Goal: Task Accomplishment & Management: Use online tool/utility

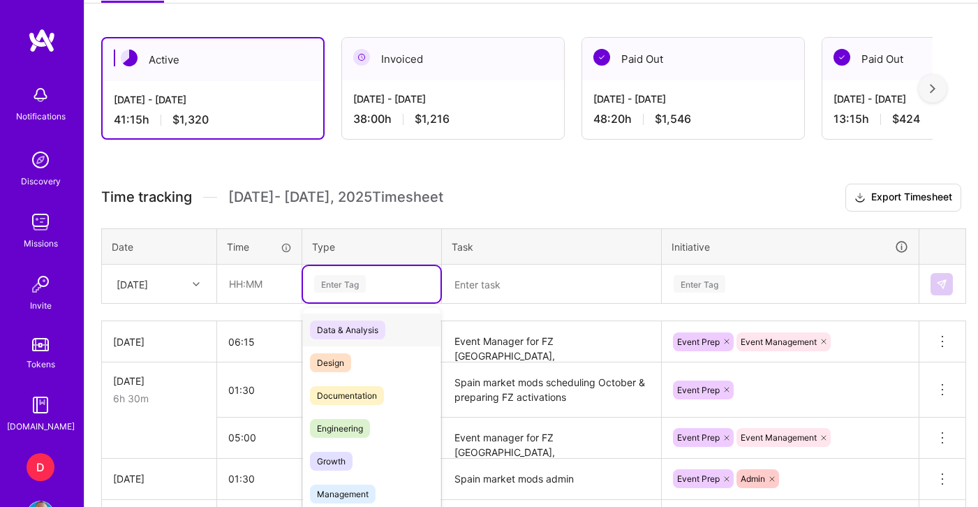
click at [355, 302] on div "option Management, selected. option Data & Analysis focused, 0 of 2. 17 results…" at bounding box center [372, 284] width 138 height 36
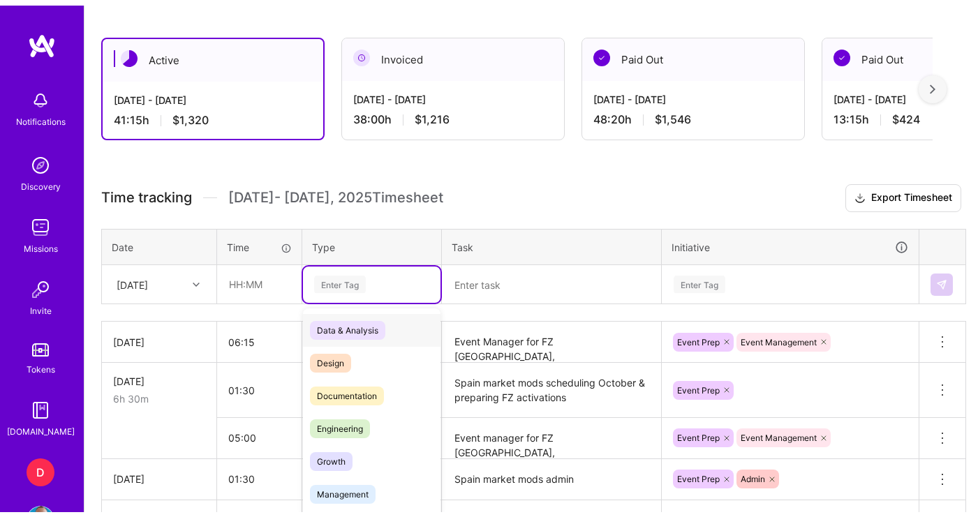
scroll to position [362, 0]
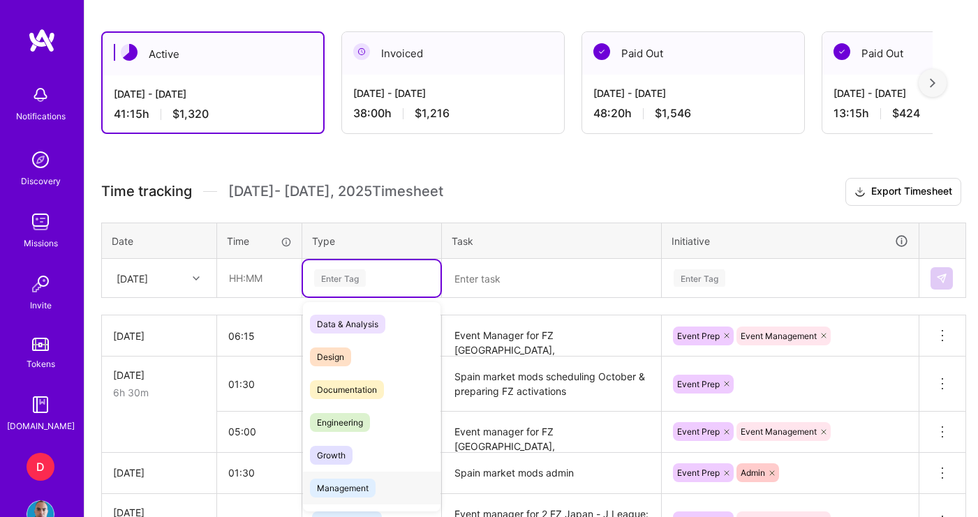
click at [355, 480] on span "Management" at bounding box center [343, 488] width 66 height 19
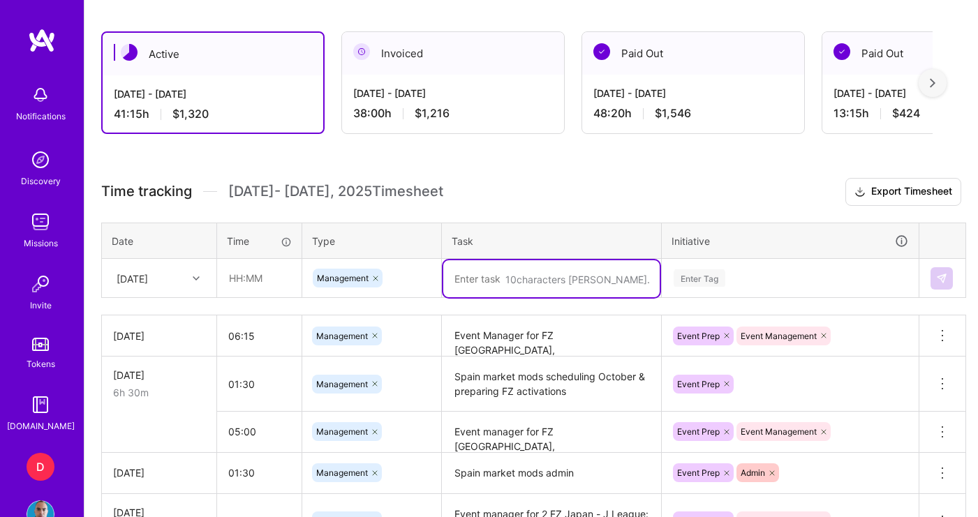
click at [496, 279] on textarea at bounding box center [551, 278] width 216 height 37
type textarea "Mods Spain market - October events"
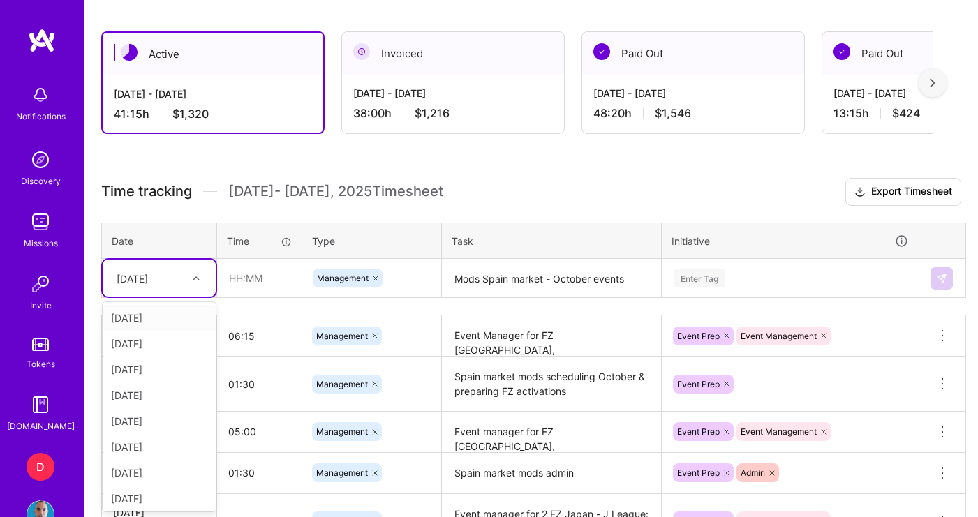
click at [183, 272] on div "[DATE]" at bounding box center [148, 278] width 77 height 23
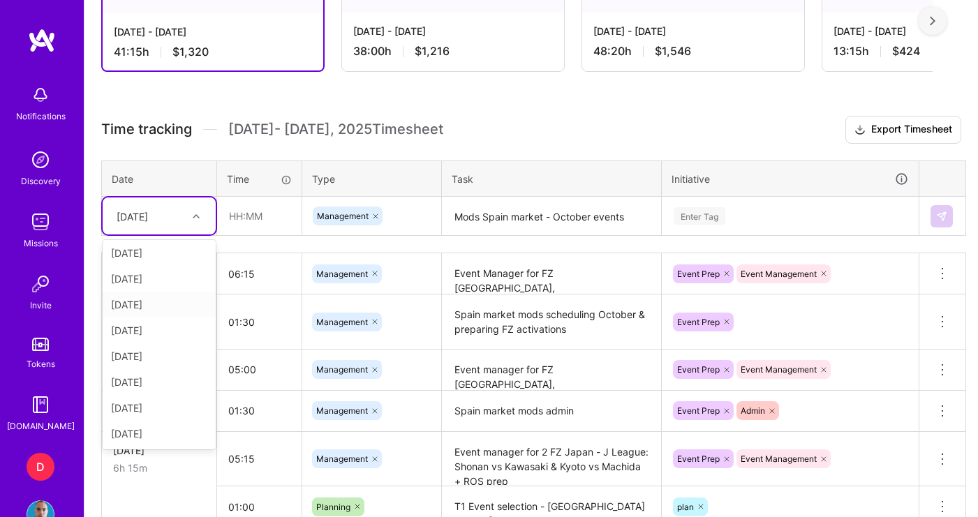
scroll to position [425, 0]
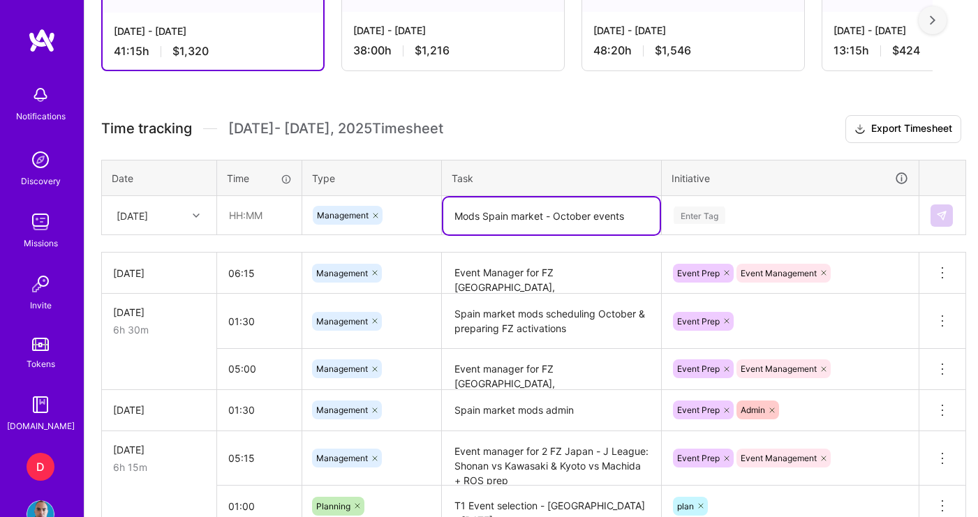
click at [501, 223] on textarea "Mods Spain market - October events" at bounding box center [551, 216] width 216 height 37
drag, startPoint x: 505, startPoint y: 217, endPoint x: 489, endPoint y: 217, distance: 15.4
click at [490, 217] on textarea "Mods Spain market - October events" at bounding box center [551, 216] width 216 height 37
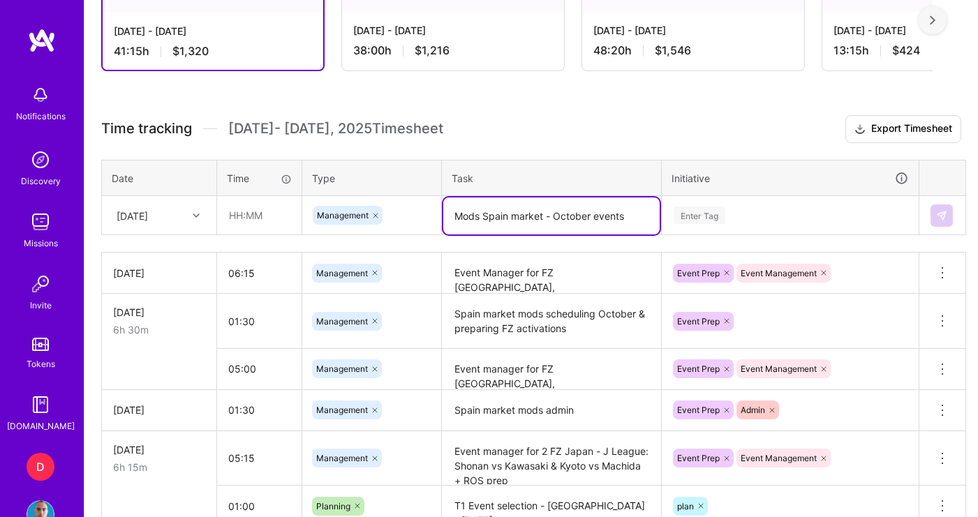
drag, startPoint x: 627, startPoint y: 216, endPoint x: 443, endPoint y: 194, distance: 185.5
click at [443, 194] on table "Date Time Type Task Initiative Sat, Sep 27 Management Mods Spain market - Octob…" at bounding box center [533, 198] width 865 height 76
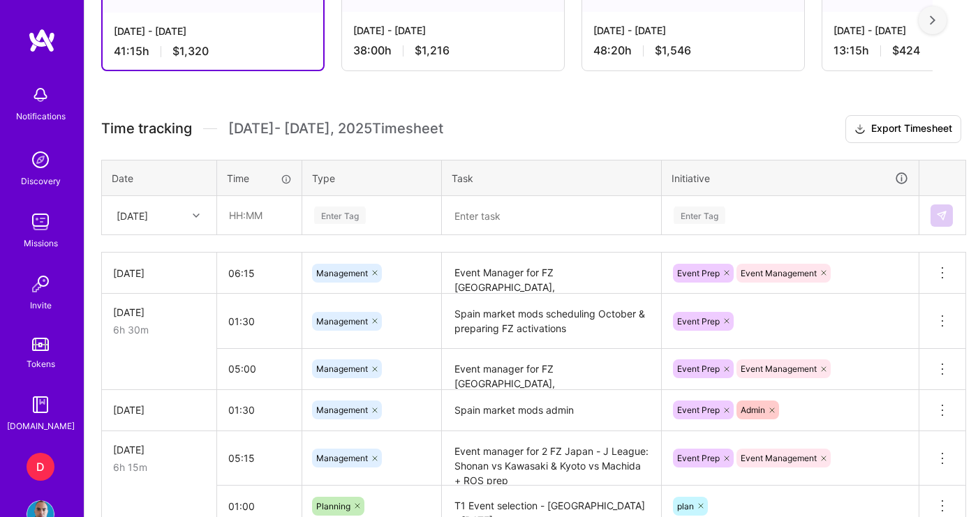
scroll to position [425, 0]
click at [259, 209] on input "text" at bounding box center [259, 215] width 83 height 37
type input "01:00"
click at [345, 223] on div "Enter Tag" at bounding box center [372, 216] width 138 height 36
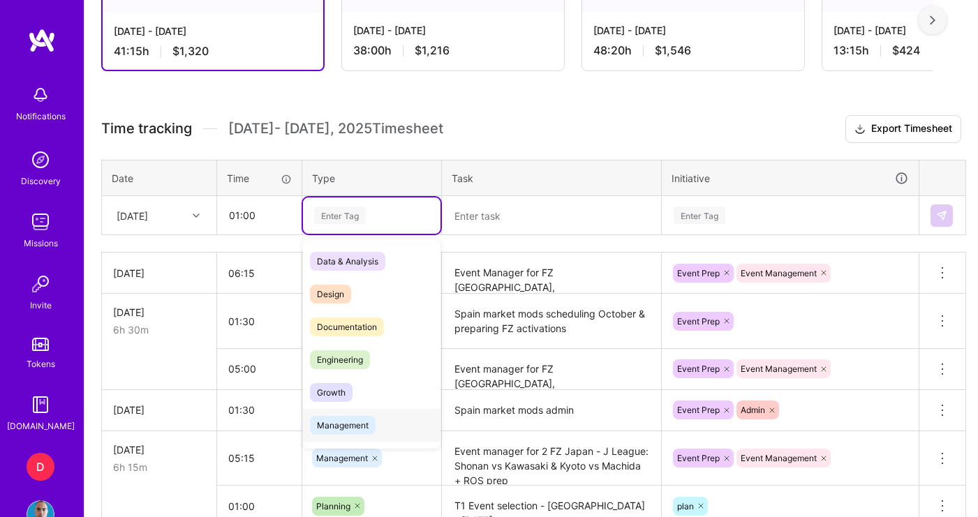
click at [352, 430] on span "Management" at bounding box center [343, 425] width 66 height 19
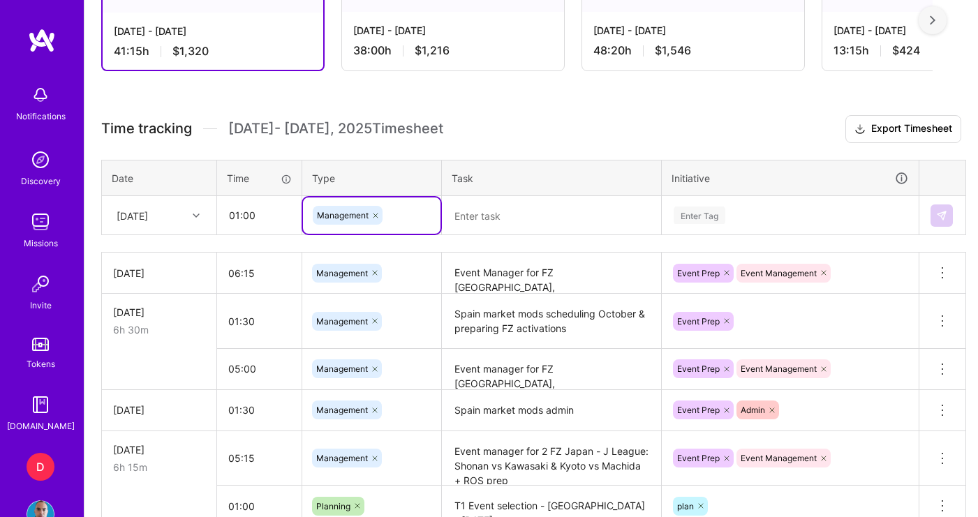
click at [519, 232] on textarea at bounding box center [551, 216] width 216 height 36
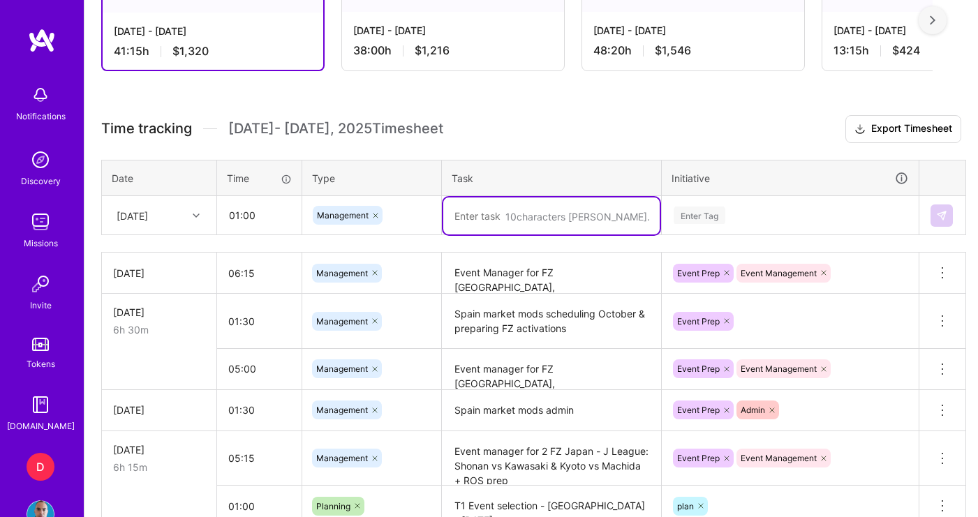
paste textarea "Mods Spain market - October events"
type textarea "Mods Spain market - October events"
click at [723, 221] on div "Enter Tag" at bounding box center [789, 216] width 255 height 36
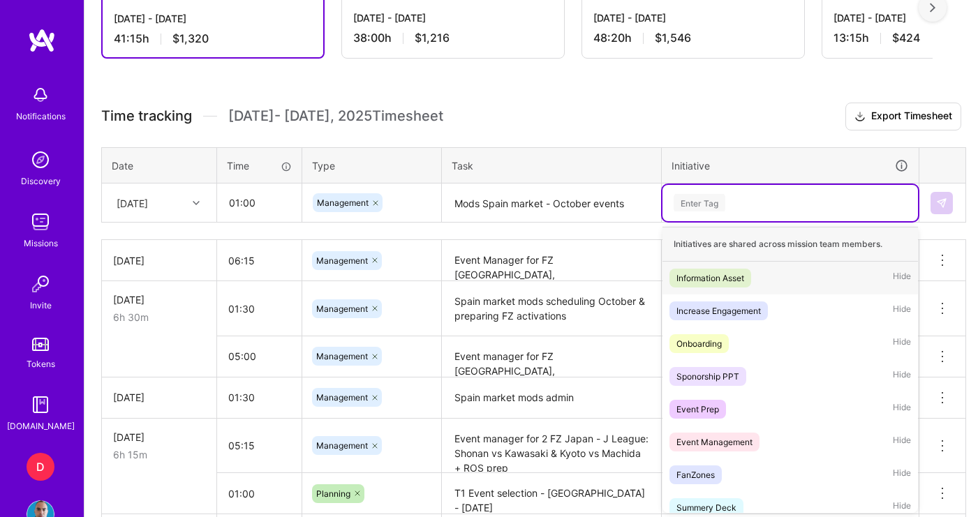
scroll to position [439, 0]
click at [732, 432] on span "Event Management" at bounding box center [714, 440] width 90 height 19
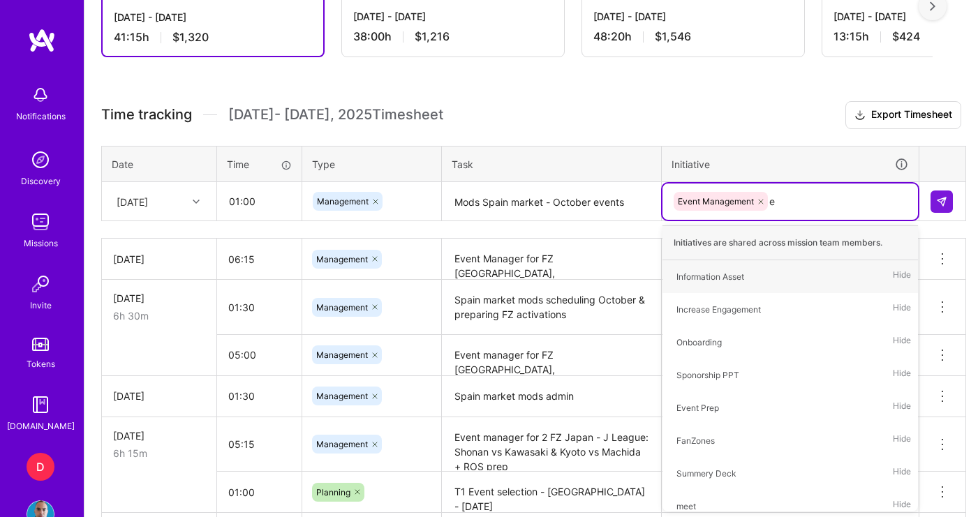
type input "ev"
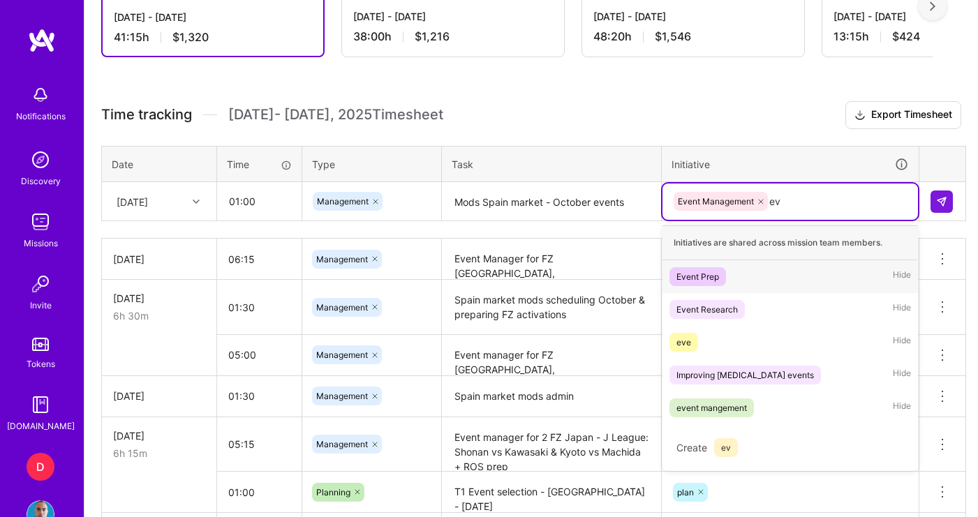
click at [713, 275] on div "Event Prep" at bounding box center [697, 276] width 43 height 15
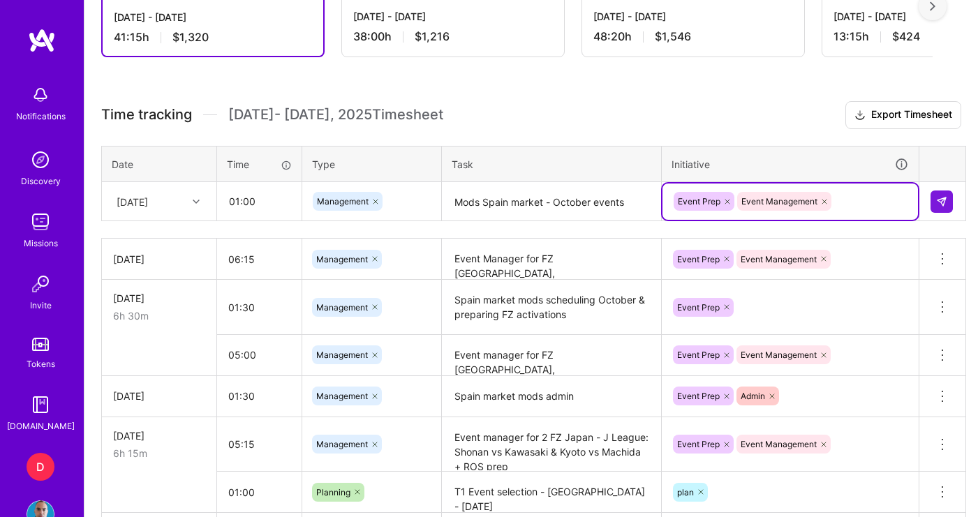
click at [827, 202] on icon at bounding box center [824, 202] width 8 height 8
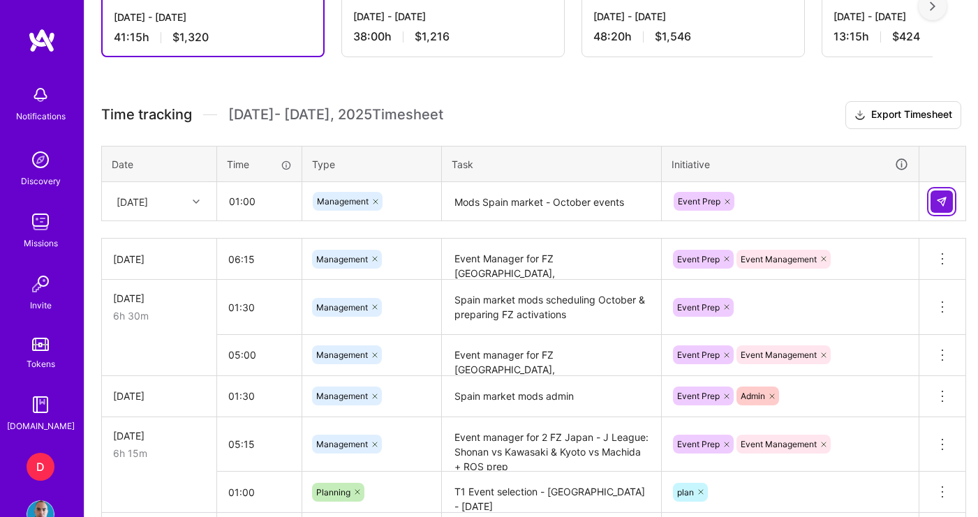
click at [934, 204] on button at bounding box center [941, 202] width 22 height 22
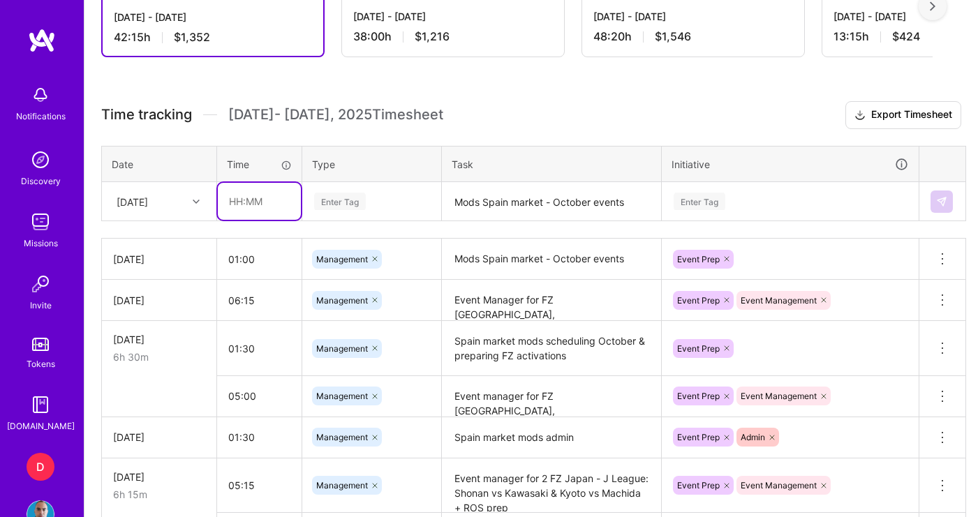
click at [283, 198] on input "text" at bounding box center [259, 201] width 83 height 37
type input "05:00"
click at [359, 208] on div "Enter Tag" at bounding box center [340, 202] width 52 height 22
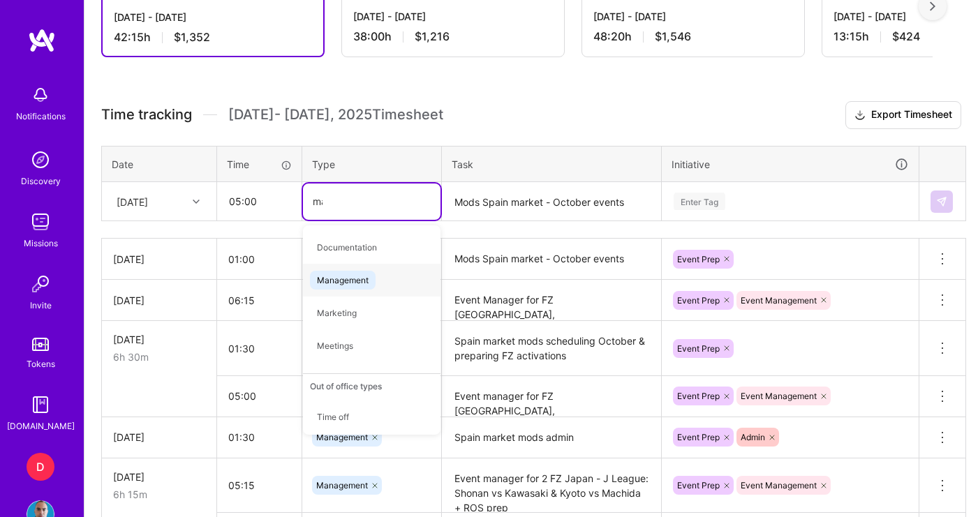
type input "man"
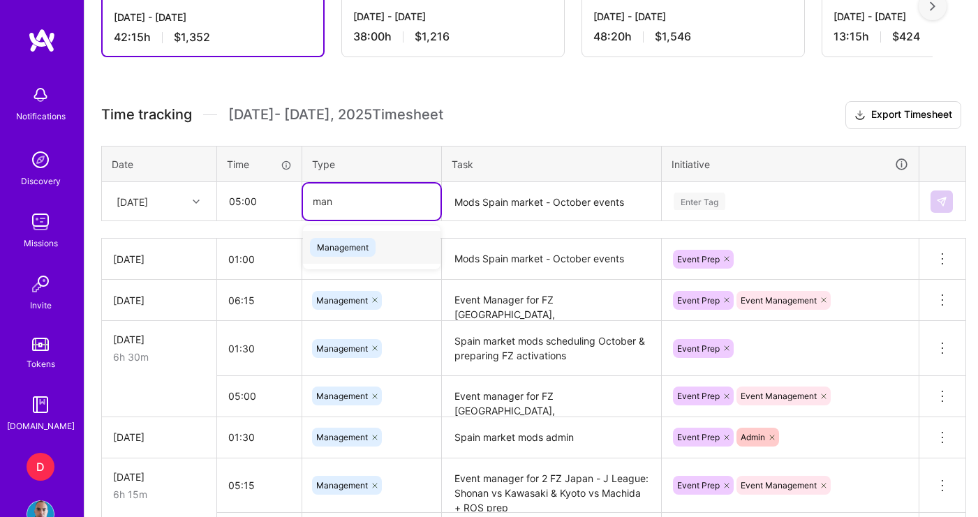
click at [382, 249] on div "Management" at bounding box center [372, 247] width 138 height 33
click at [504, 210] on textarea "Mods Spain market - October events" at bounding box center [551, 202] width 216 height 37
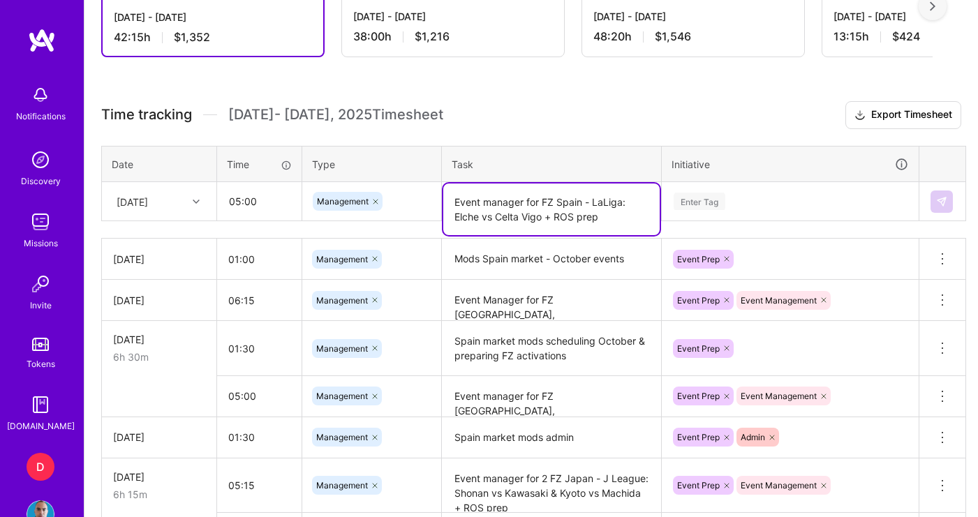
type textarea "Event manager for FZ Spain - LaLiga: Elche vs Celta Vigo + ROS prep"
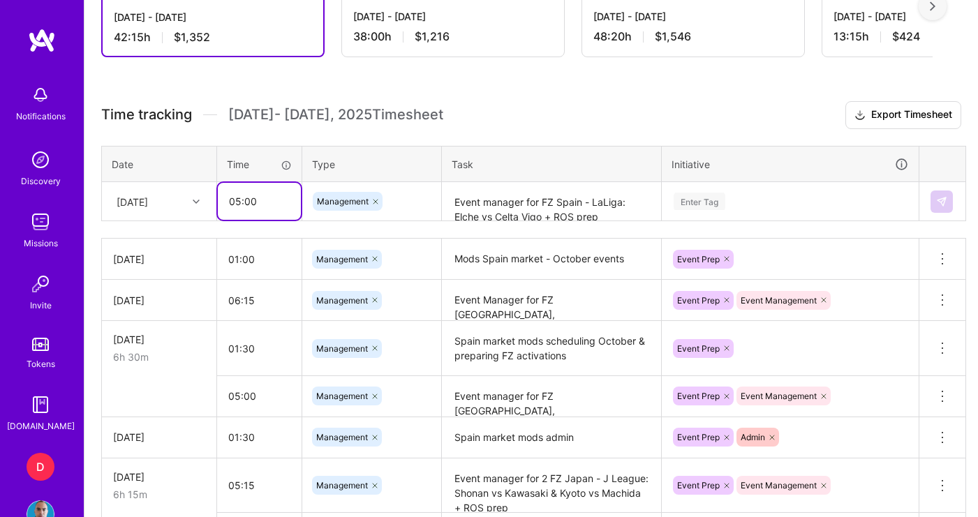
click at [235, 203] on input "05:00" at bounding box center [259, 201] width 83 height 37
click at [244, 207] on input "04:00" at bounding box center [259, 201] width 83 height 37
type input "04:30"
click at [715, 204] on div "Enter Tag" at bounding box center [700, 202] width 52 height 22
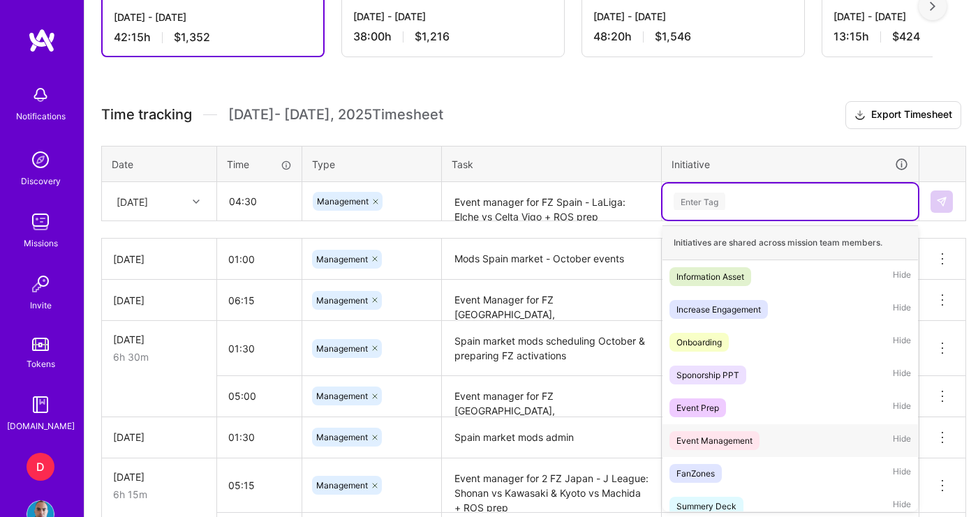
click at [704, 439] on div "Event Management" at bounding box center [714, 440] width 76 height 15
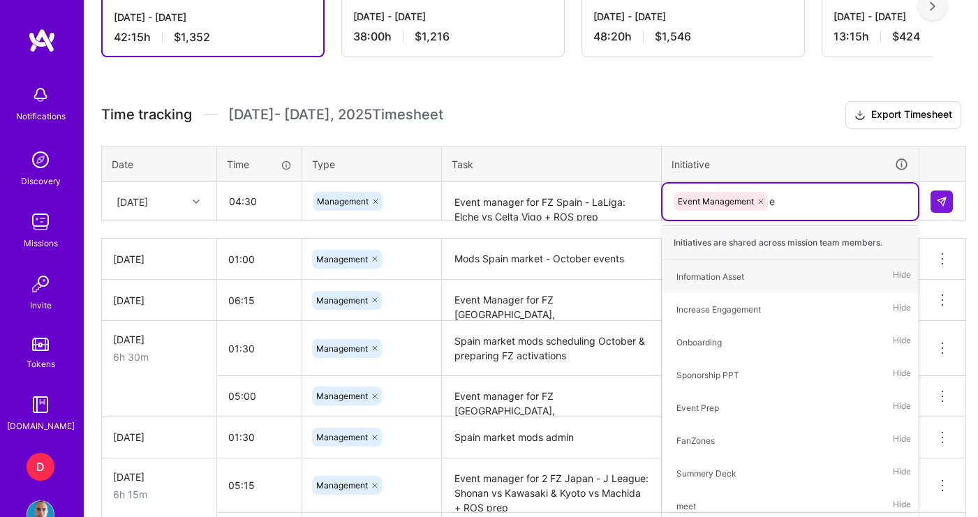
type input "ev"
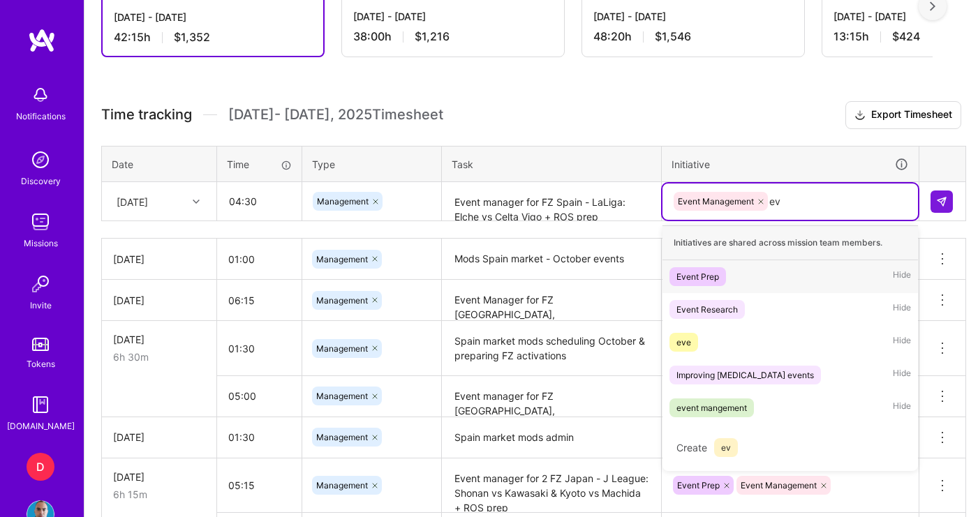
click at [711, 275] on div "Event Prep" at bounding box center [697, 276] width 43 height 15
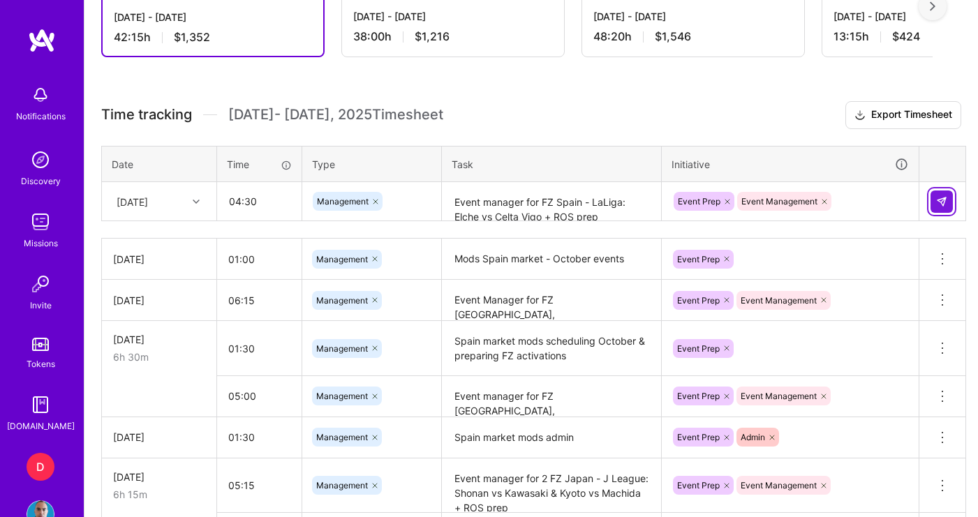
click at [946, 201] on img at bounding box center [941, 201] width 11 height 11
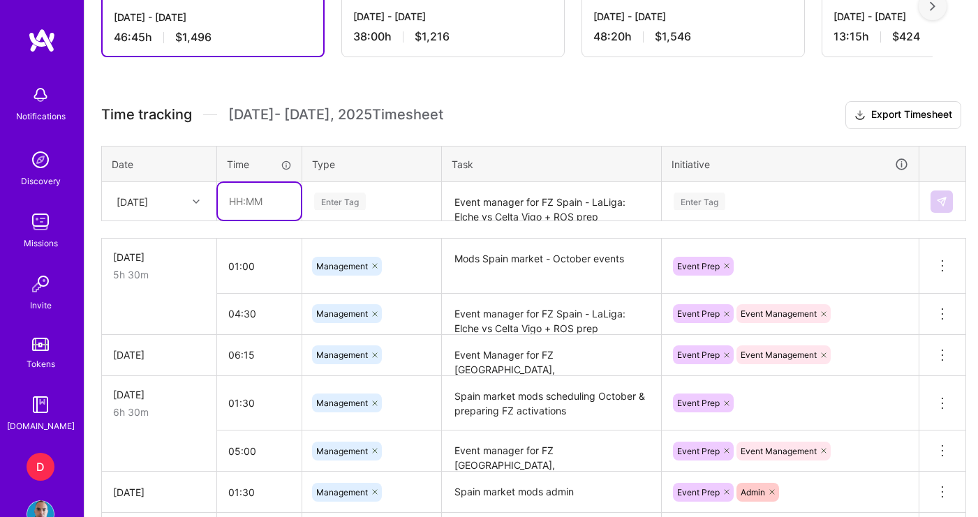
click at [262, 205] on input "text" at bounding box center [259, 201] width 83 height 37
click at [244, 200] on input "03:30" at bounding box center [259, 201] width 83 height 37
drag, startPoint x: 262, startPoint y: 202, endPoint x: 252, endPoint y: 203, distance: 9.8
click at [252, 203] on input "03:40" at bounding box center [259, 201] width 83 height 37
type input "03:45"
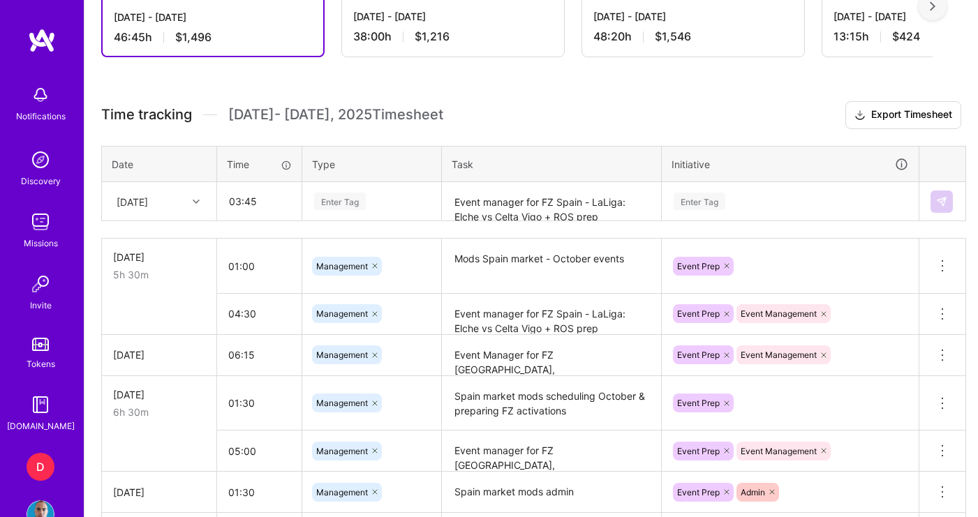
click at [355, 207] on div "Enter Tag" at bounding box center [340, 202] width 52 height 22
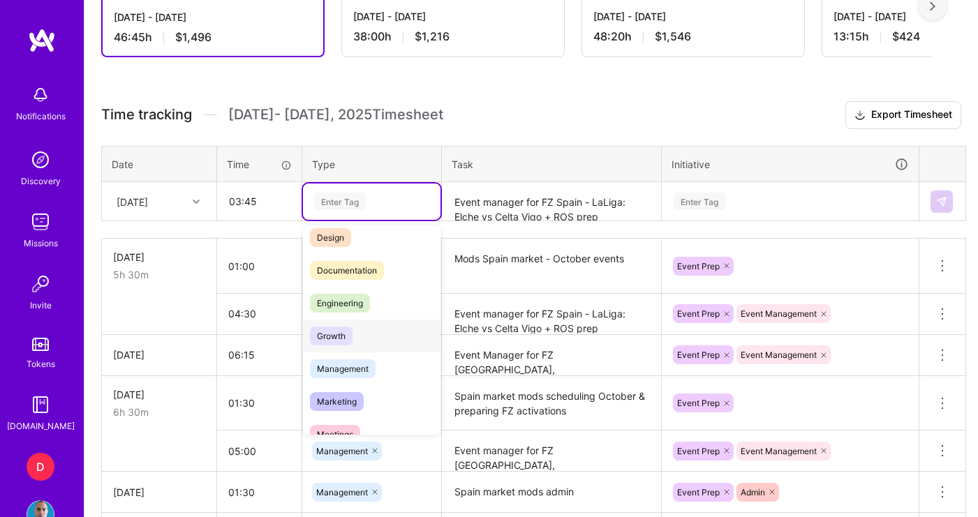
scroll to position [50, 0]
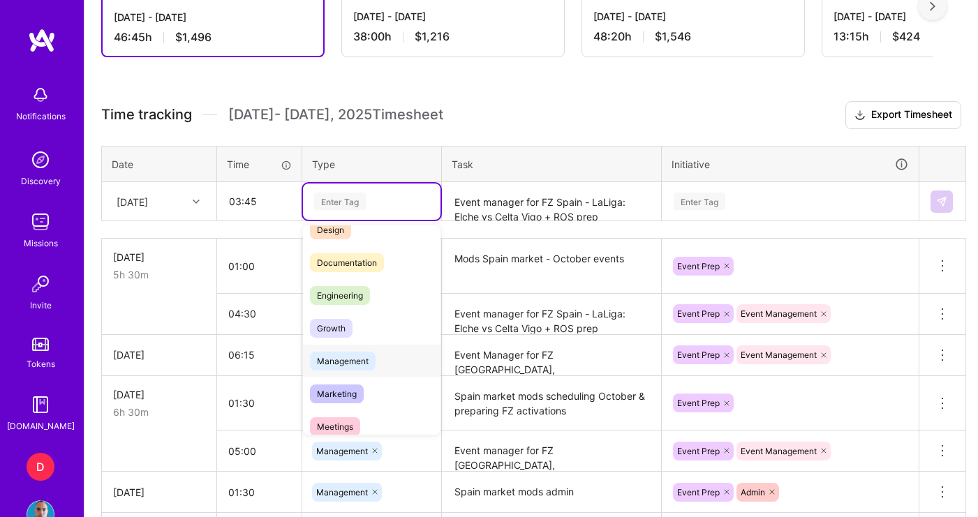
click at [355, 364] on span "Management" at bounding box center [343, 361] width 66 height 19
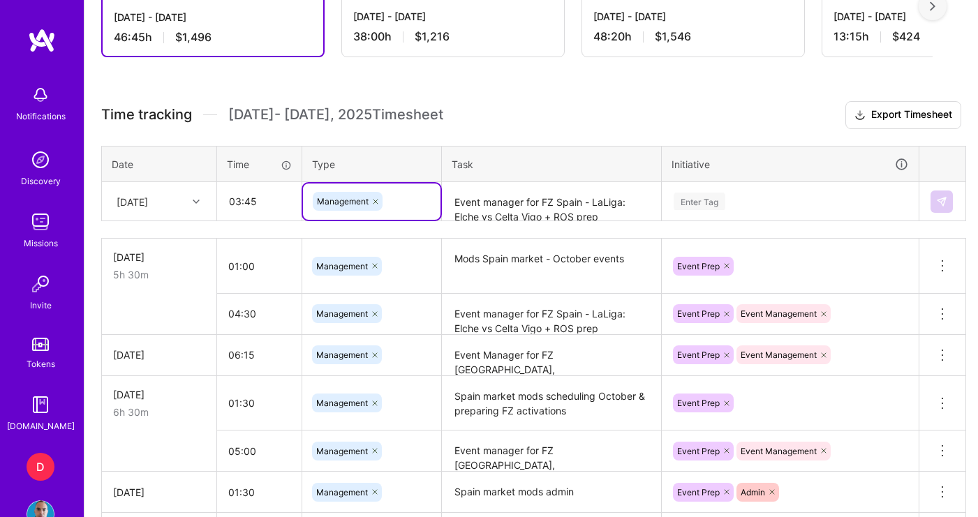
click at [478, 202] on textarea "Event manager for FZ Spain - LaLiga: Elche vs Celta Vigo + ROS prep" at bounding box center [551, 202] width 216 height 37
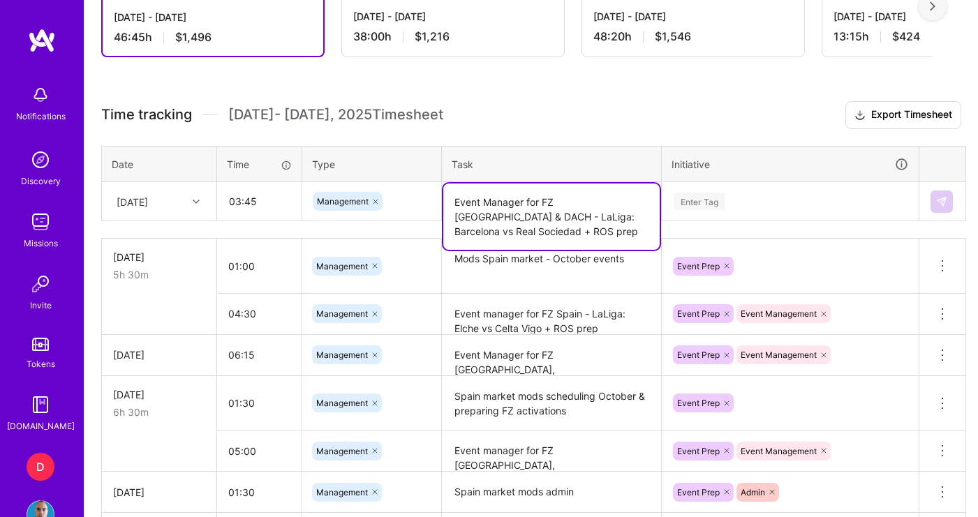
type textarea "Event Manager for FZ [GEOGRAPHIC_DATA] & DACH - LaLiga: Barcelona vs Real Socie…"
click at [744, 201] on div "Enter Tag" at bounding box center [790, 201] width 236 height 17
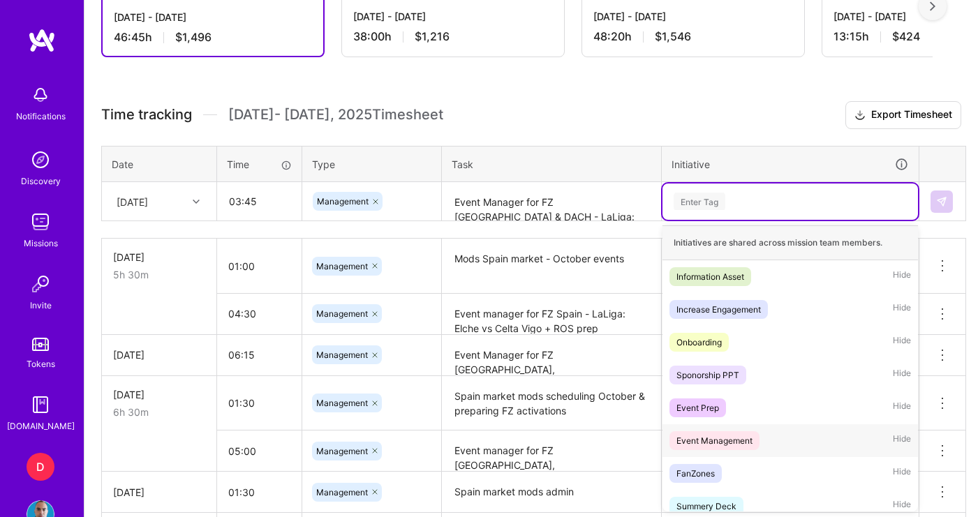
click at [731, 432] on span "Event Management" at bounding box center [714, 440] width 90 height 19
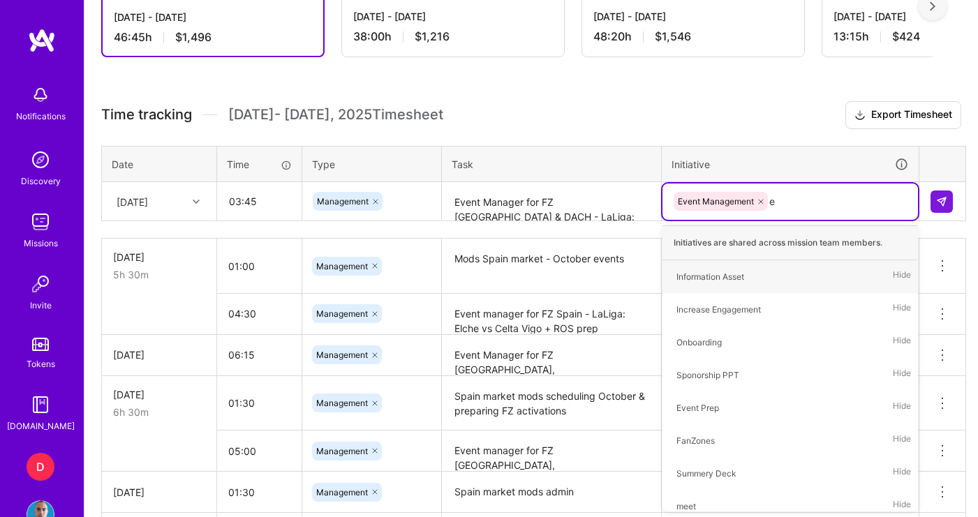
type input "ev"
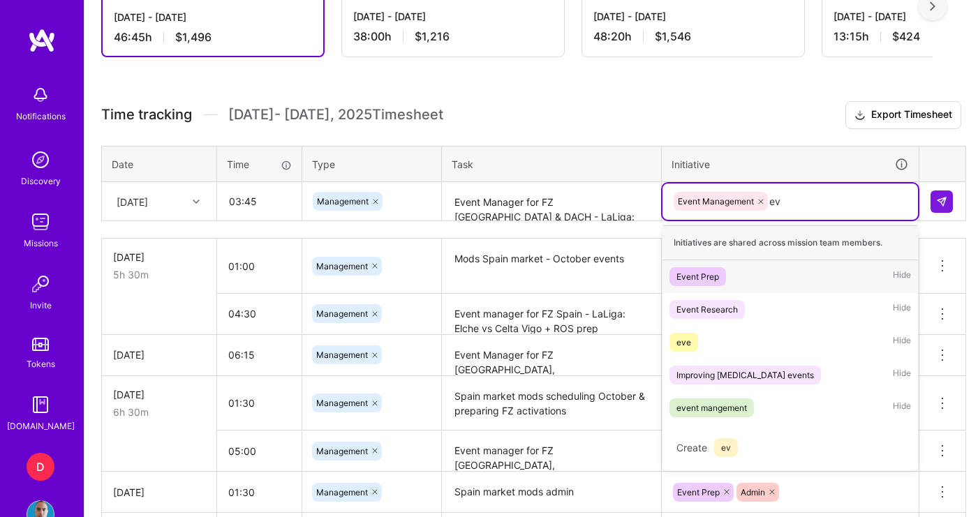
click at [711, 270] on div "Event Prep" at bounding box center [697, 276] width 43 height 15
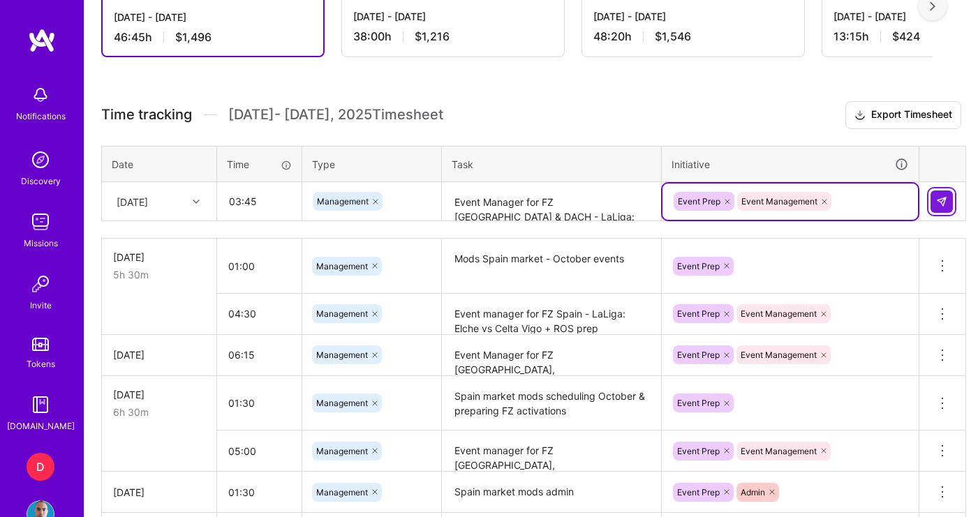
click at [937, 207] on button at bounding box center [941, 202] width 22 height 22
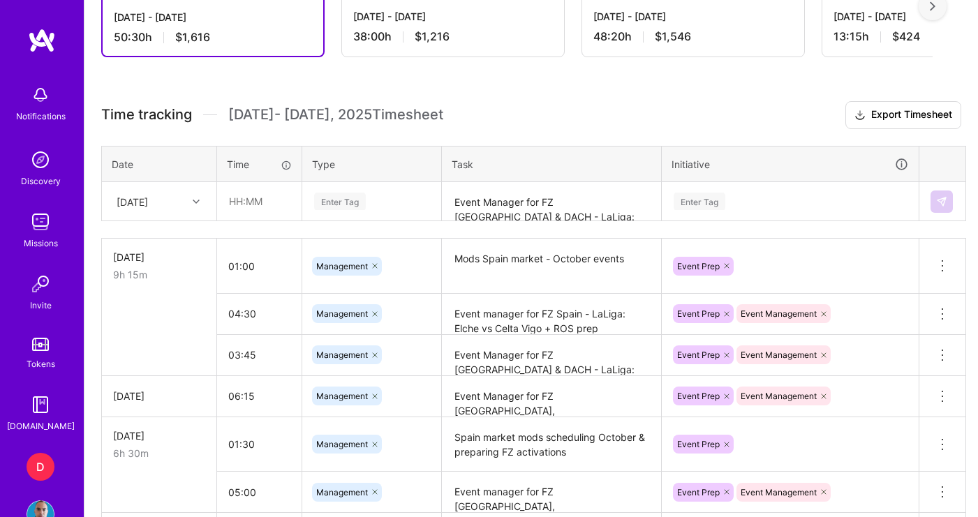
click at [541, 99] on div "Active [DATE] - [DATE] 50:30 h $1,616 Invoiced [DATE] - [DATE] 38:00 h $1,216 P…" at bounding box center [530, 525] width 893 height 1175
click at [553, 112] on h3 "Time tracking [DATE] - [DATE] Timesheet Export Timesheet" at bounding box center [531, 115] width 860 height 28
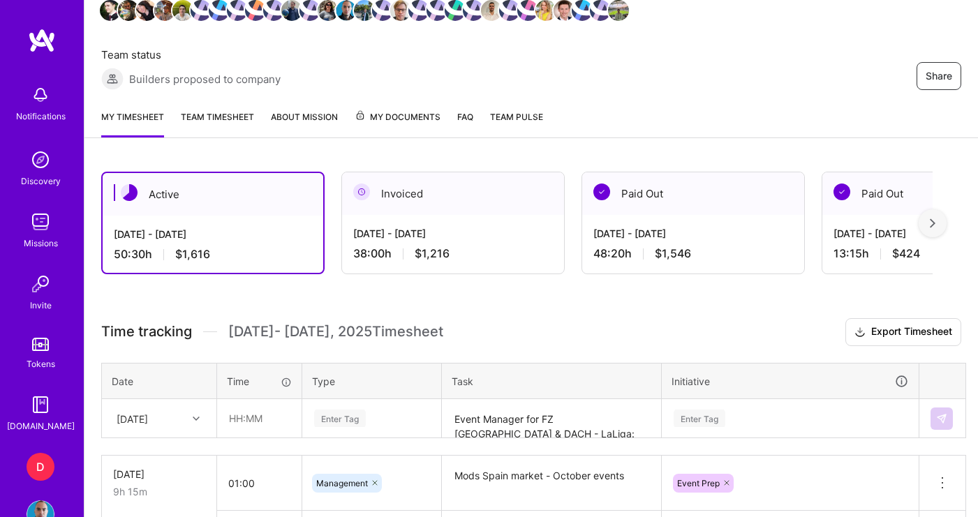
scroll to position [174, 0]
